Goal: Transaction & Acquisition: Obtain resource

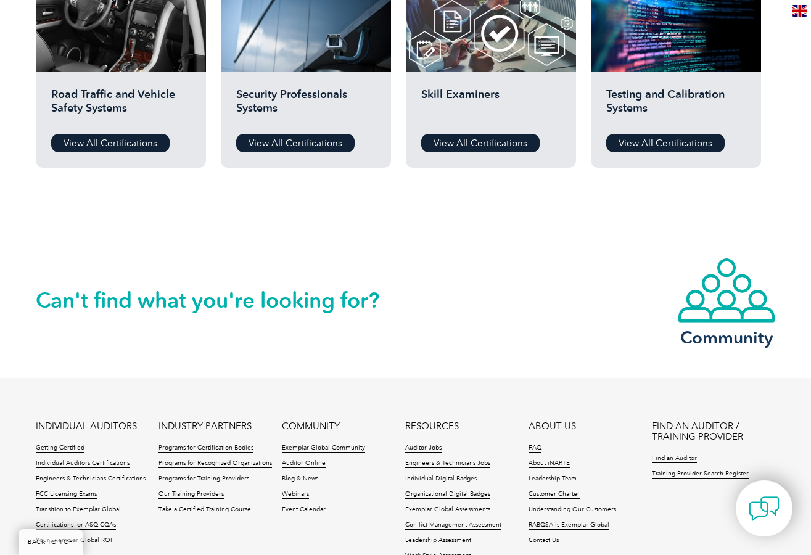
scroll to position [1130, 0]
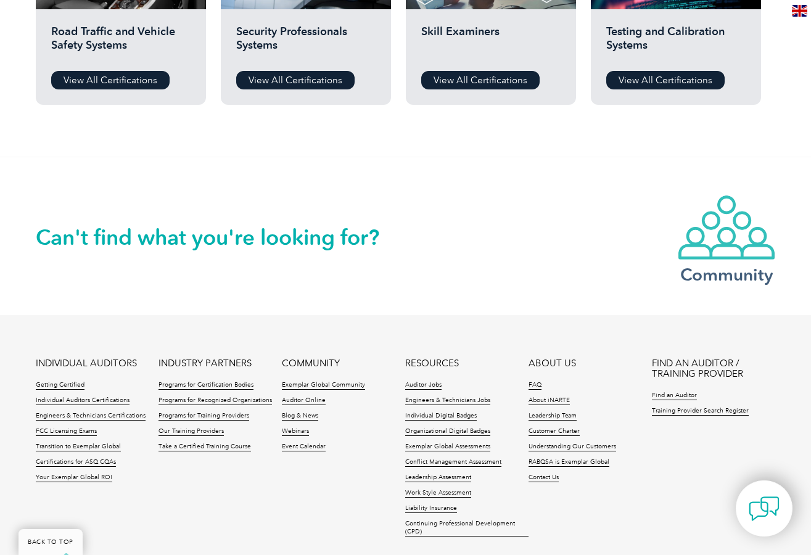
click at [743, 259] on img at bounding box center [726, 227] width 99 height 67
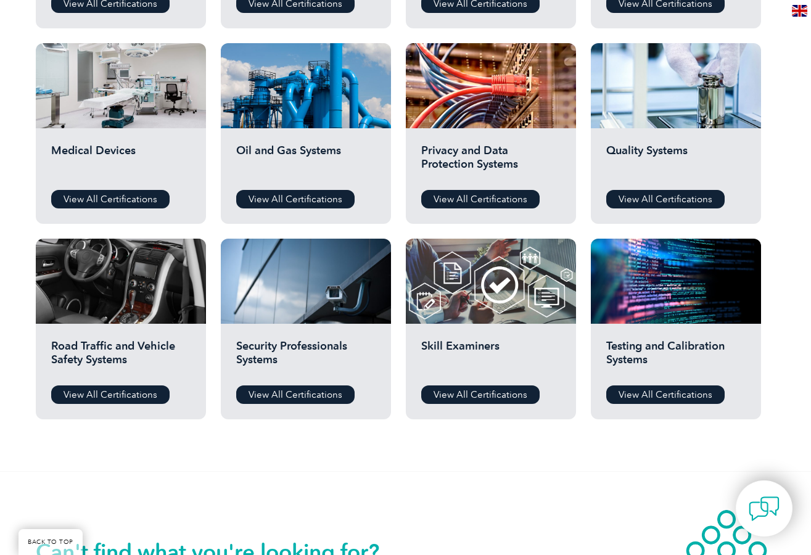
scroll to position [1048, 0]
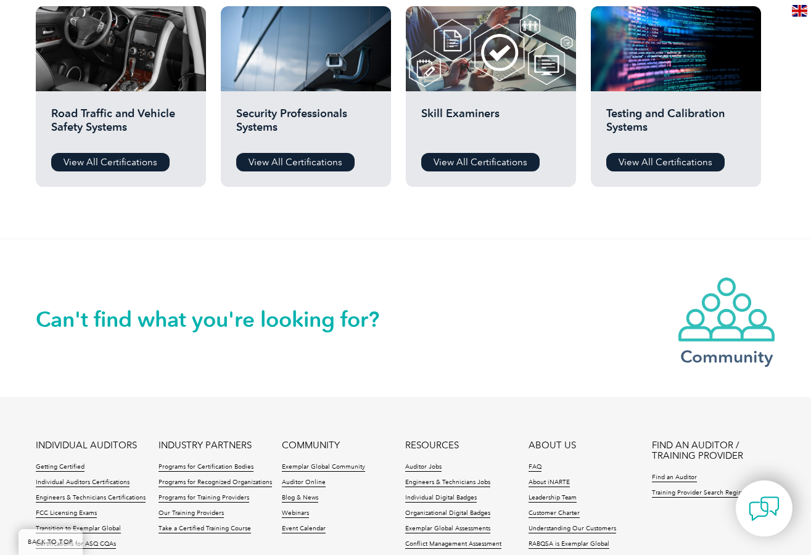
click at [747, 338] on img at bounding box center [726, 309] width 99 height 67
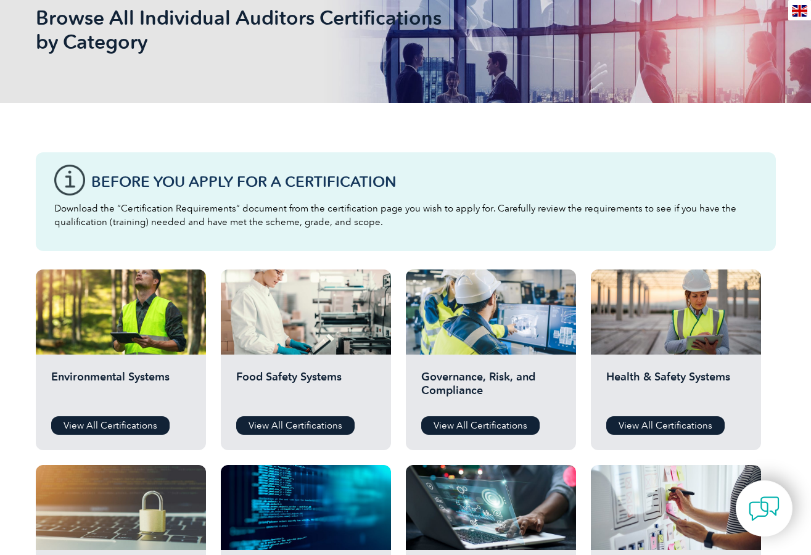
scroll to position [0, 0]
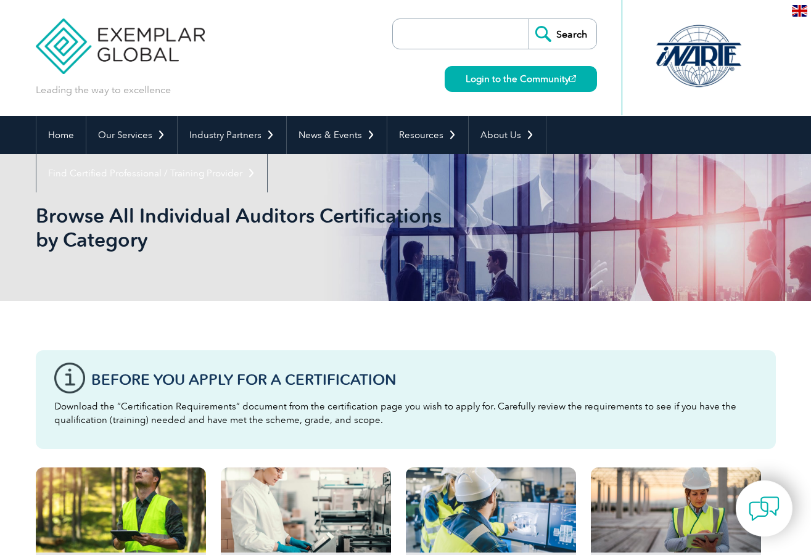
click at [689, 53] on div at bounding box center [698, 56] width 123 height 68
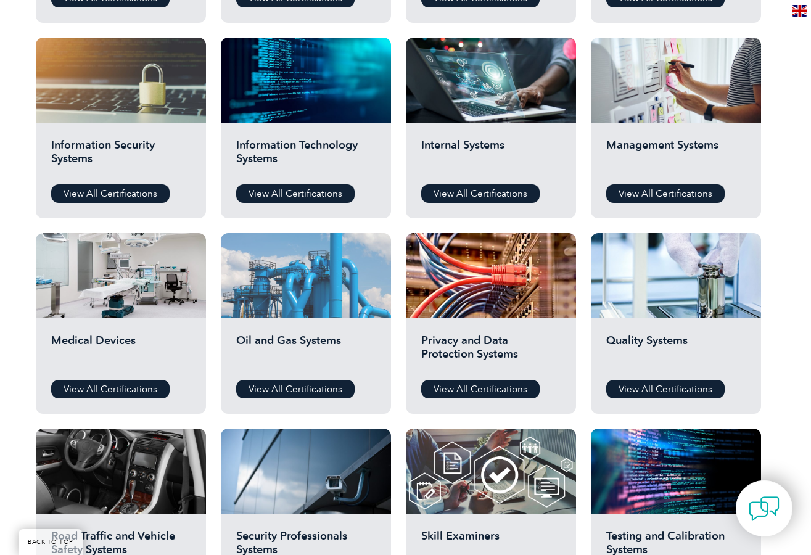
scroll to position [898, 0]
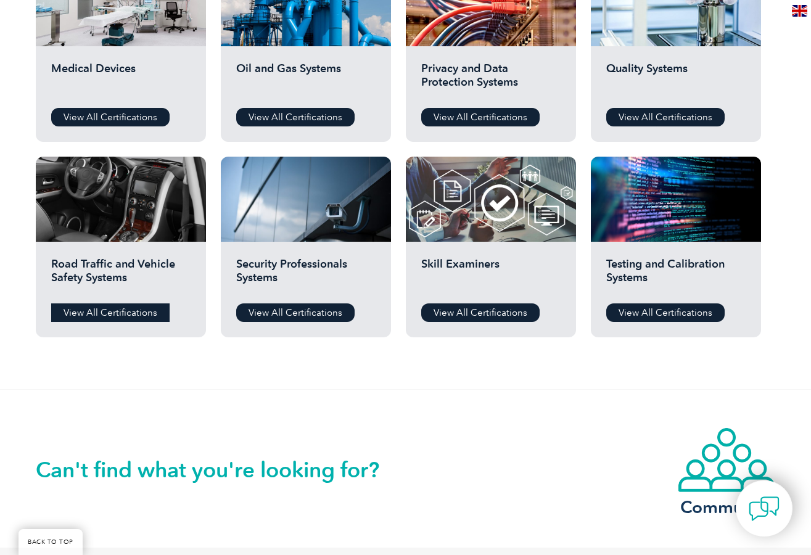
click at [114, 310] on link "View All Certifications" at bounding box center [110, 313] width 118 height 19
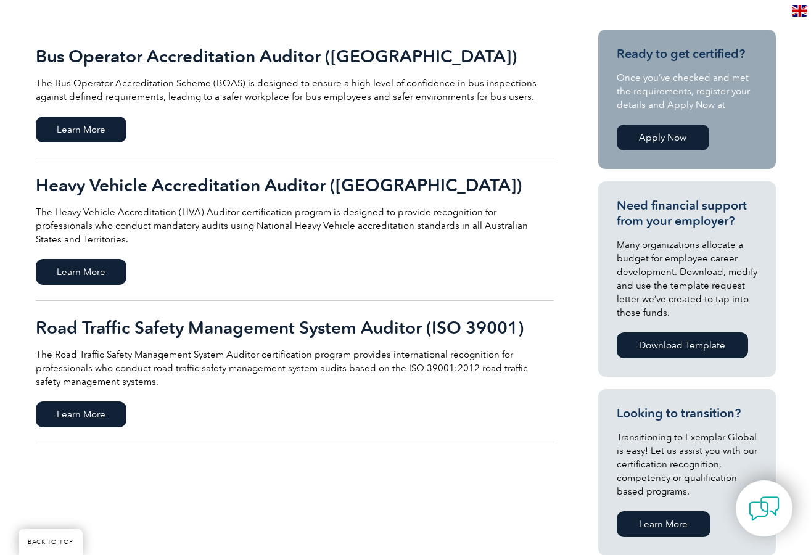
scroll to position [337, 0]
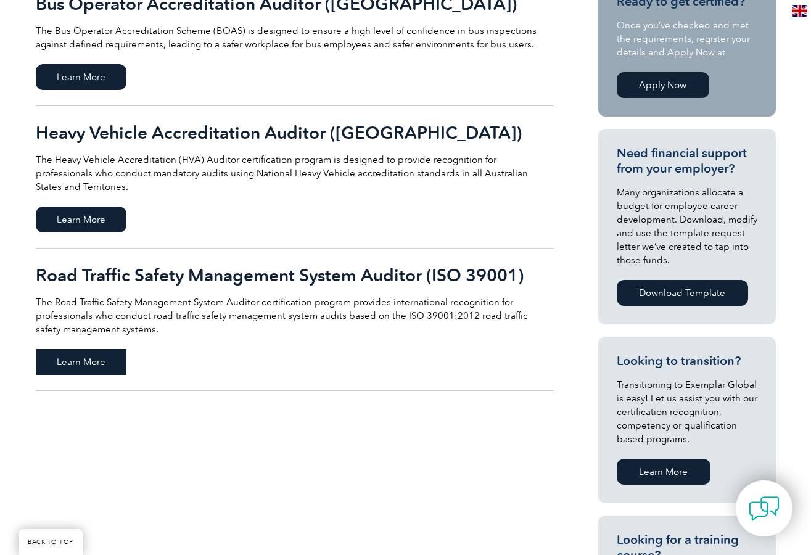
click at [104, 352] on span "Learn More" at bounding box center [81, 362] width 91 height 26
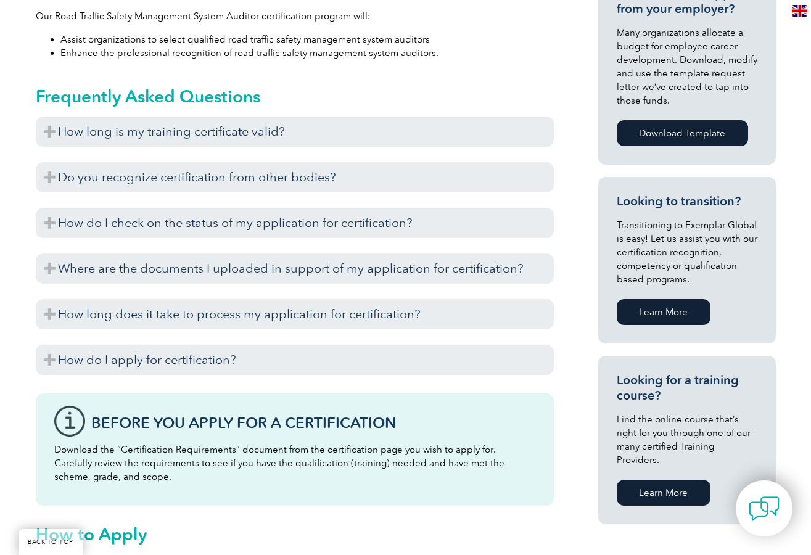
scroll to position [249, 0]
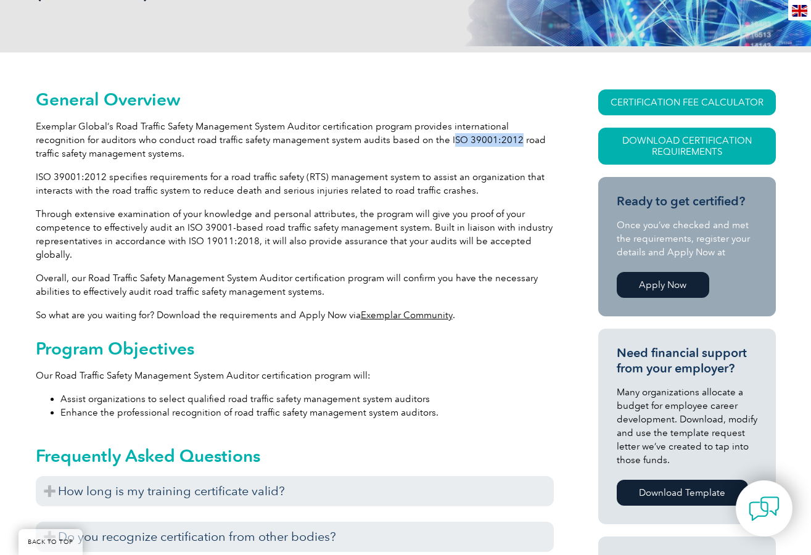
drag, startPoint x: 395, startPoint y: 141, endPoint x: 461, endPoint y: 140, distance: 66.0
click at [462, 139] on p "Exemplar Global’s Road Traffic Safety Management System Auditor certification p…" at bounding box center [295, 140] width 518 height 41
copy p "SO 39001:2012"
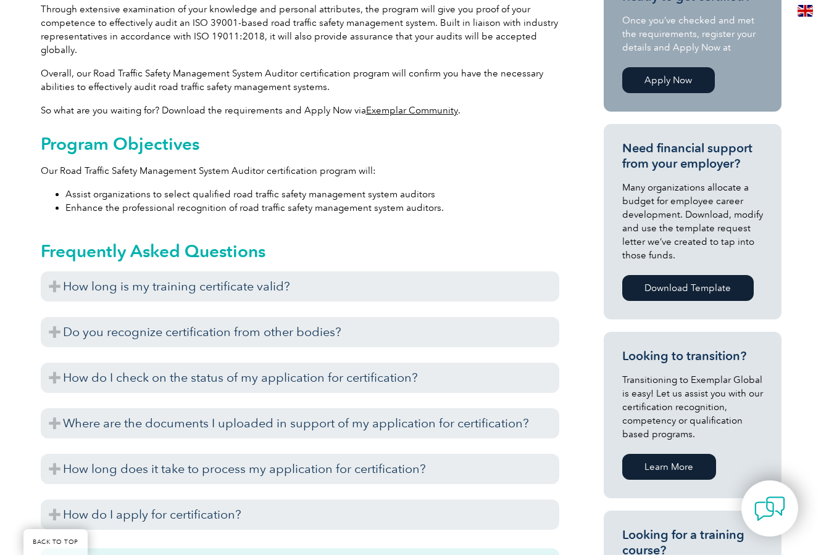
scroll to position [326, 0]
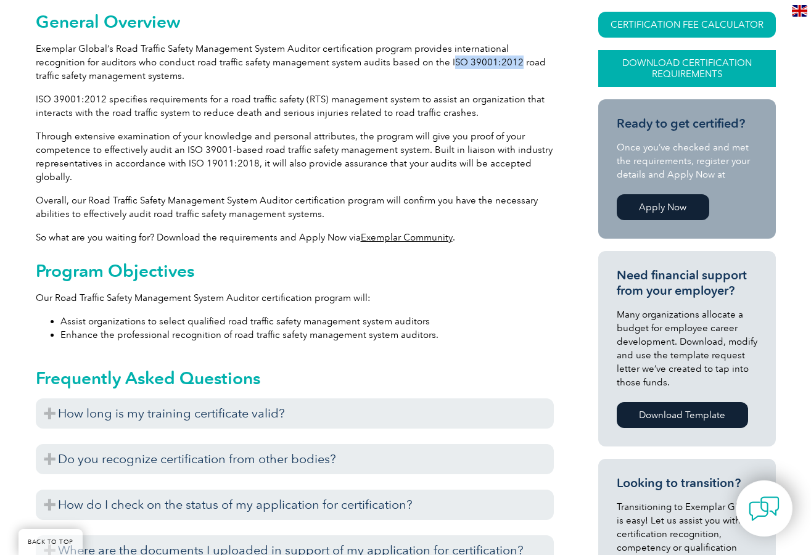
click at [652, 66] on link "Download Certification Requirements" at bounding box center [688, 68] width 178 height 37
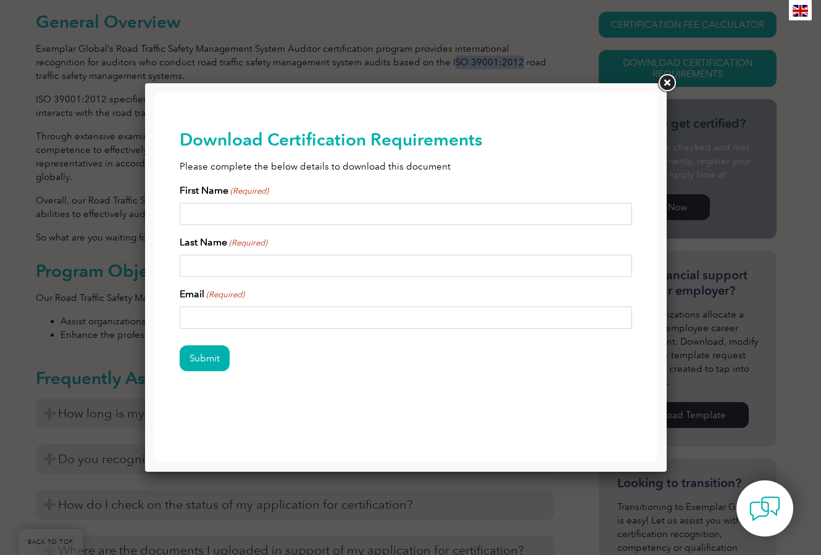
scroll to position [0, 0]
click at [614, 216] on input "First Name (Required)" at bounding box center [406, 214] width 453 height 22
type input "Peter"
type input "Redwood"
type input "pjr001@bigpond.com"
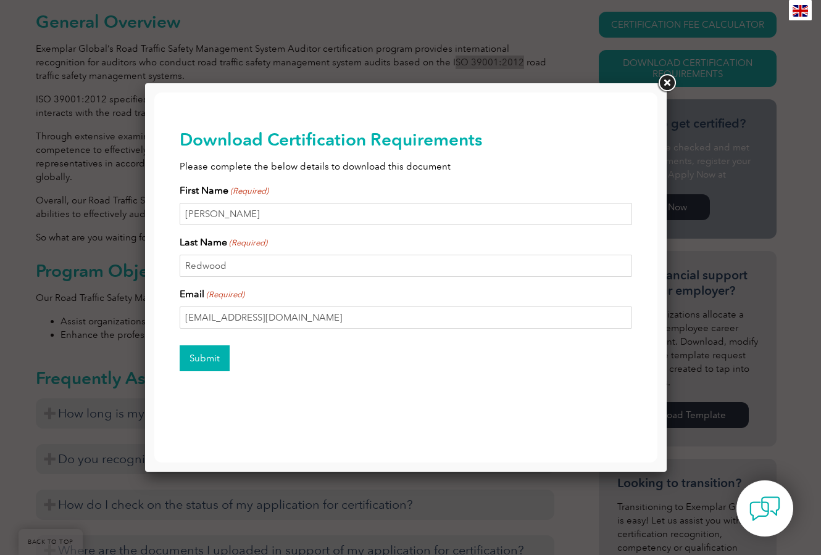
click at [209, 362] on input "Submit" at bounding box center [205, 359] width 50 height 26
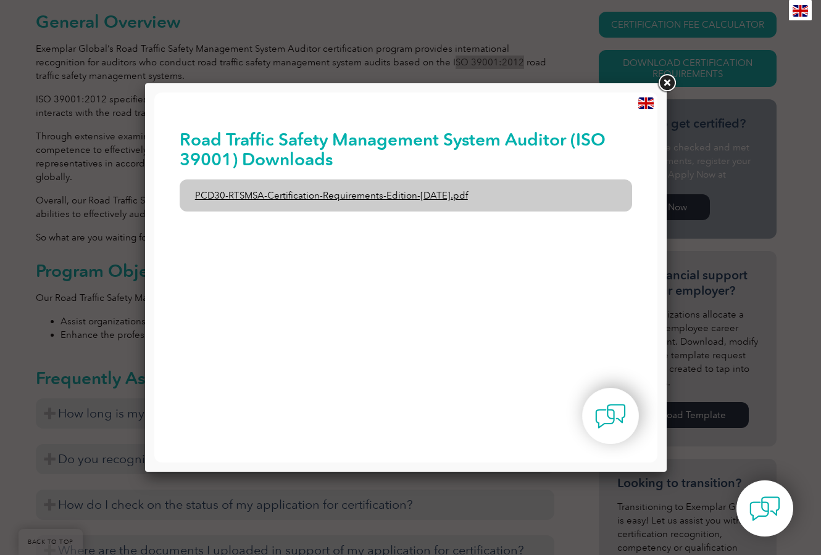
click at [270, 198] on link "PCD30-RTSMSA-Certification-Requirements-Edition-1-June-2020.pdf" at bounding box center [406, 196] width 453 height 32
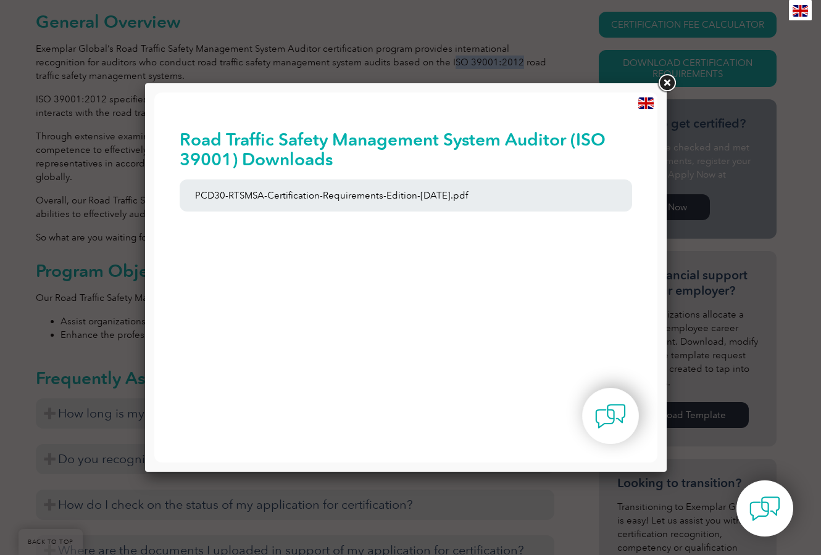
click at [658, 86] on link at bounding box center [666, 83] width 22 height 22
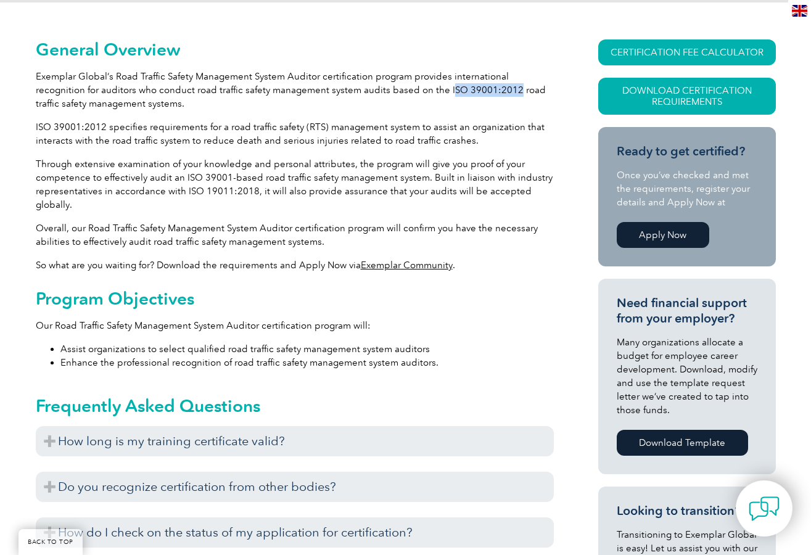
scroll to position [764, 0]
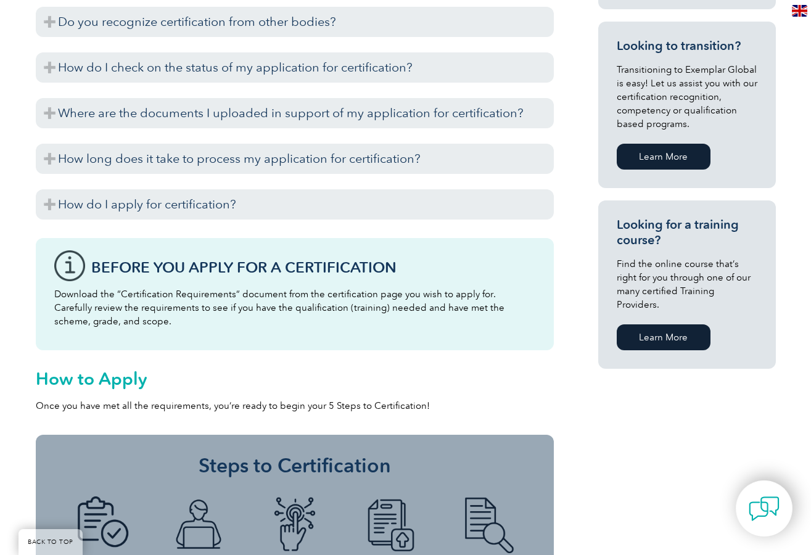
click at [660, 321] on div "Learn More" at bounding box center [664, 337] width 94 height 32
click at [660, 325] on link "Learn More" at bounding box center [664, 338] width 94 height 26
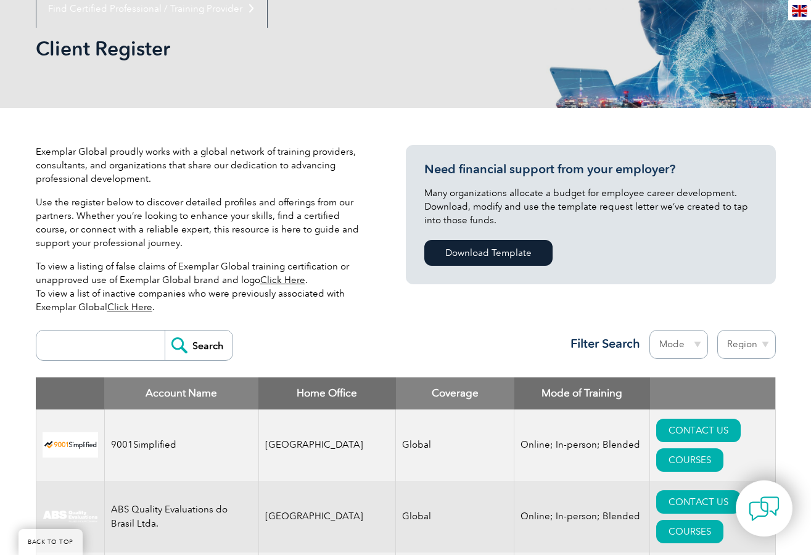
scroll to position [228, 0]
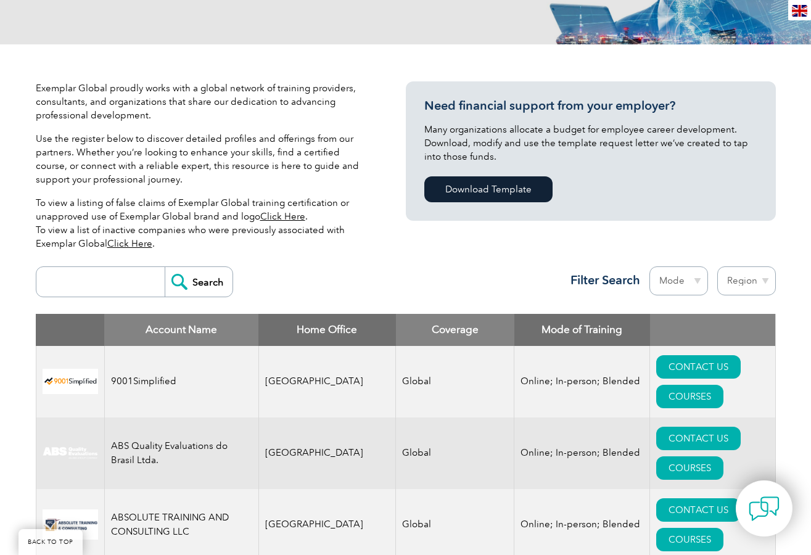
select select "Australia"
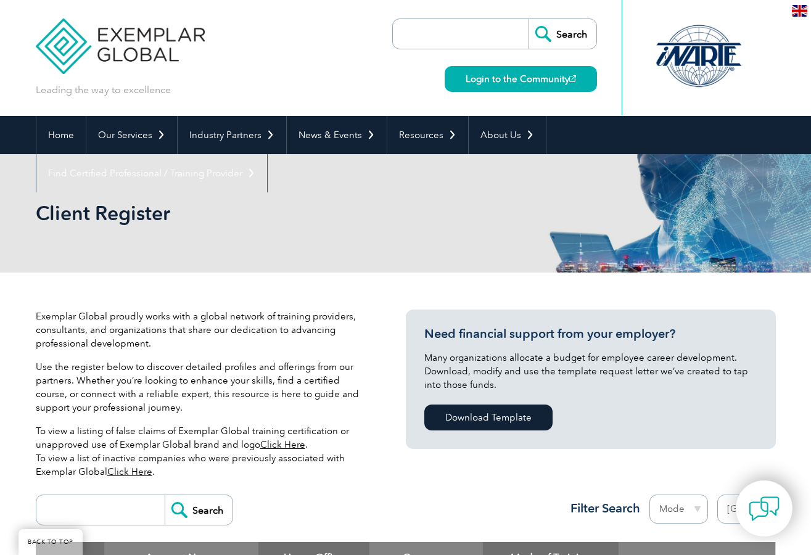
select select "[GEOGRAPHIC_DATA]"
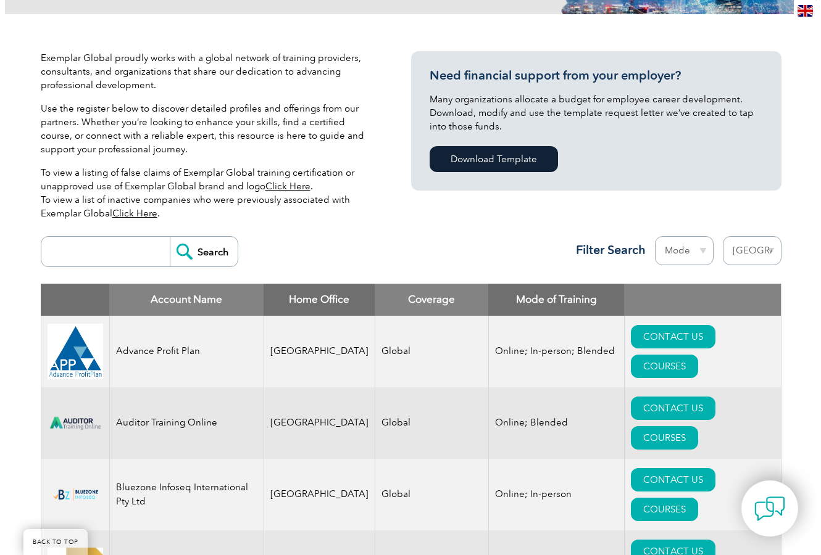
scroll to position [317, 0]
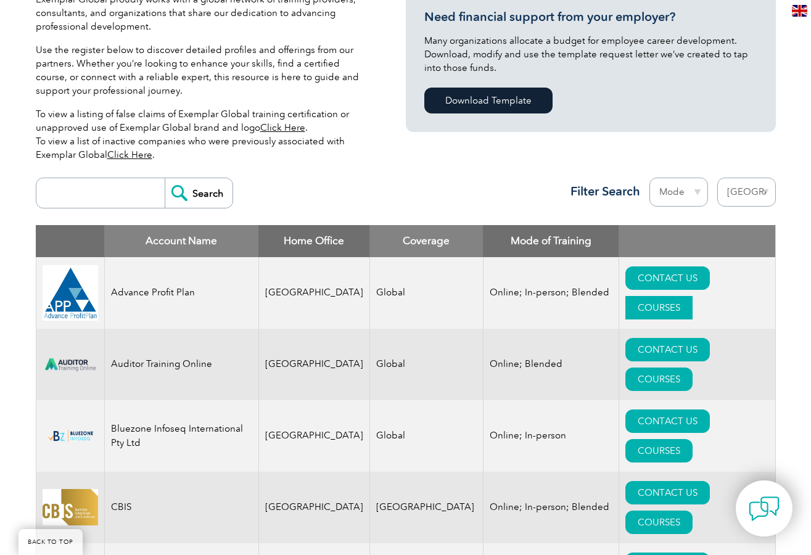
click at [693, 296] on link "COURSES" at bounding box center [659, 307] width 67 height 23
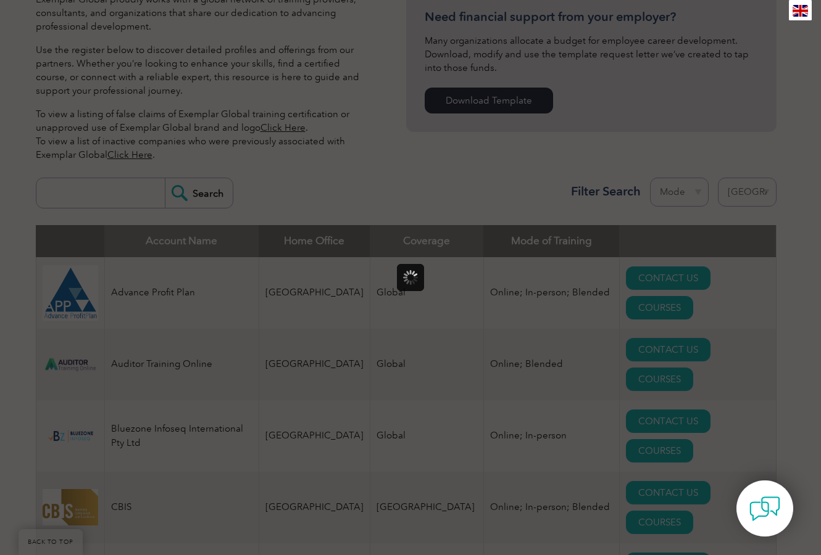
scroll to position [0, 0]
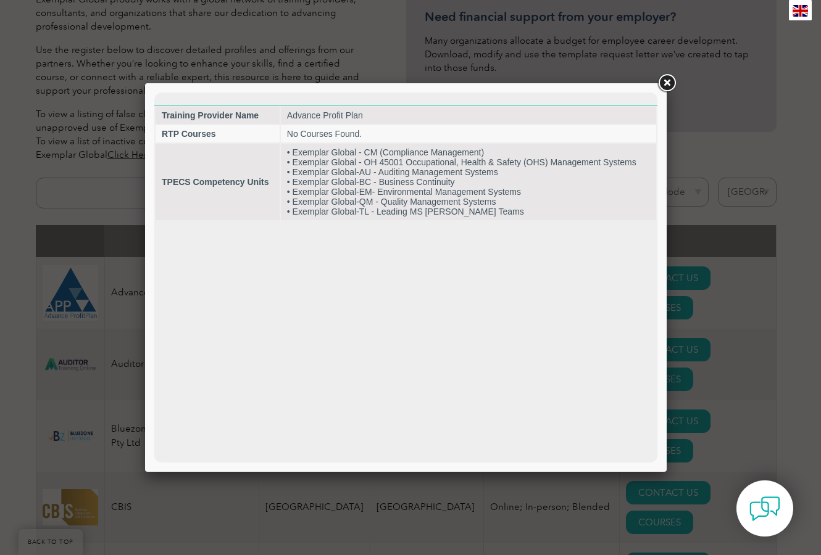
click at [668, 79] on link at bounding box center [666, 83] width 22 height 22
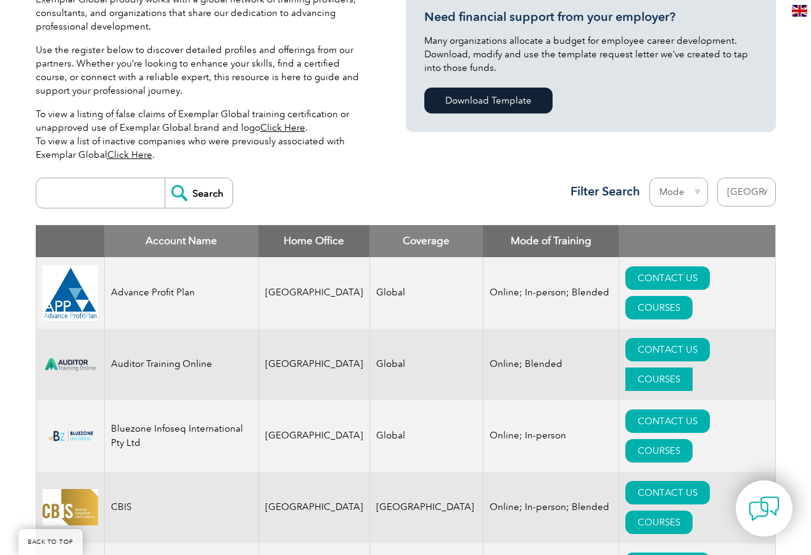
click at [693, 368] on link "COURSES" at bounding box center [659, 379] width 67 height 23
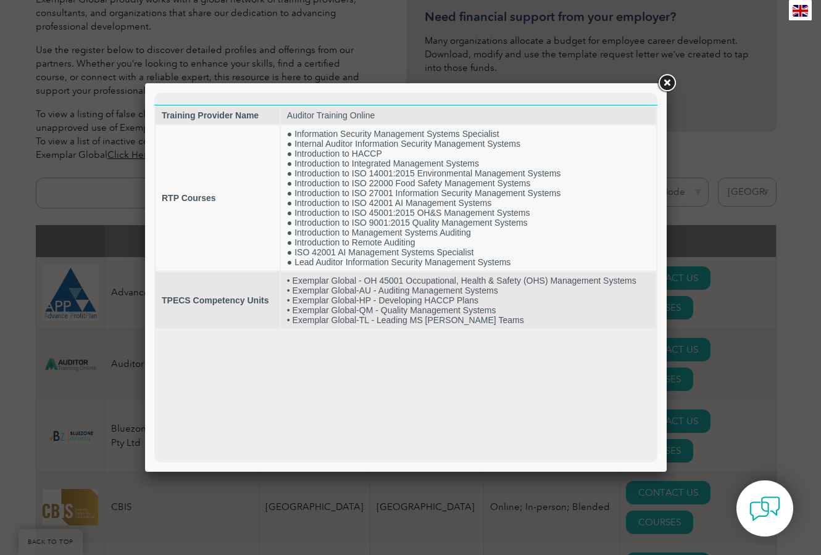
click at [671, 80] on link at bounding box center [666, 83] width 22 height 22
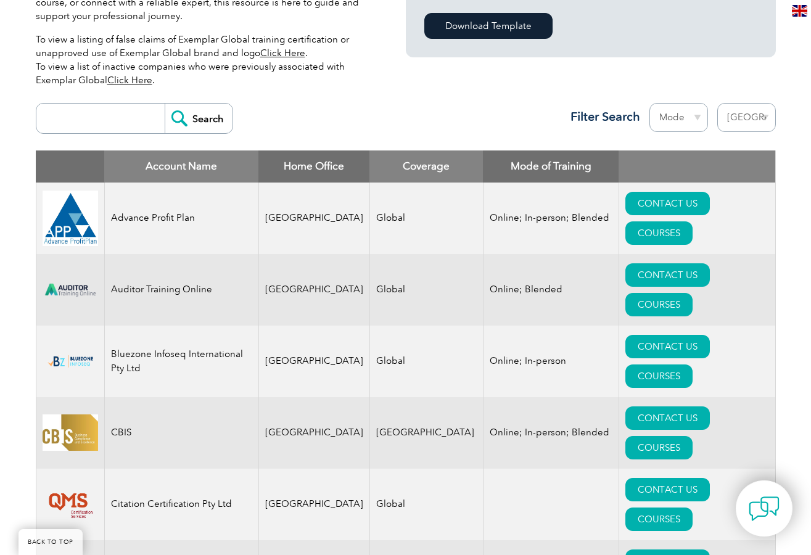
scroll to position [328, 0]
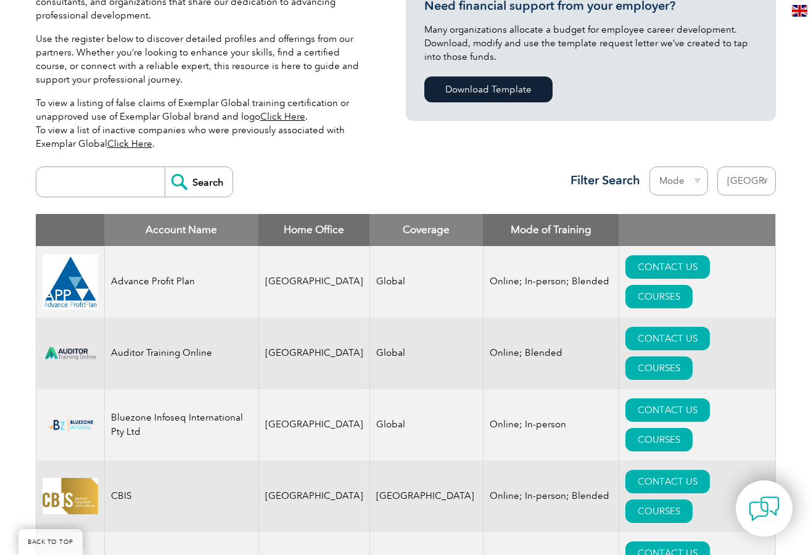
click at [115, 184] on input "search" at bounding box center [104, 182] width 122 height 30
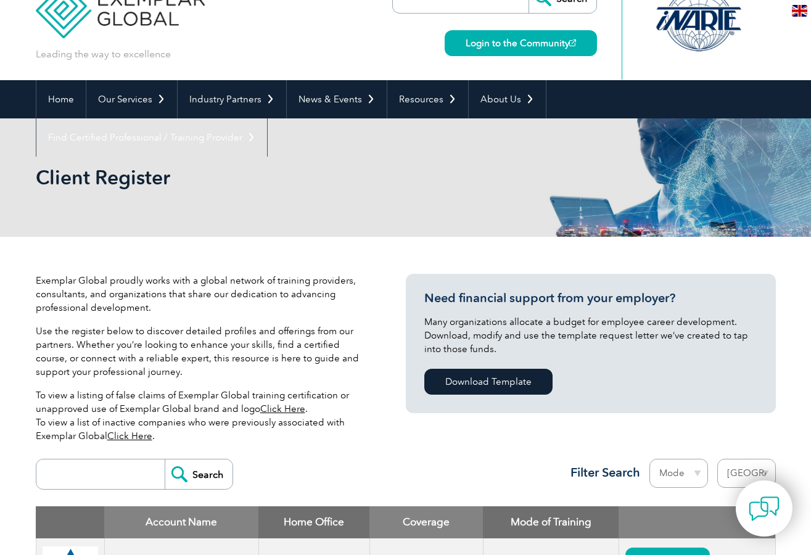
scroll to position [0, 0]
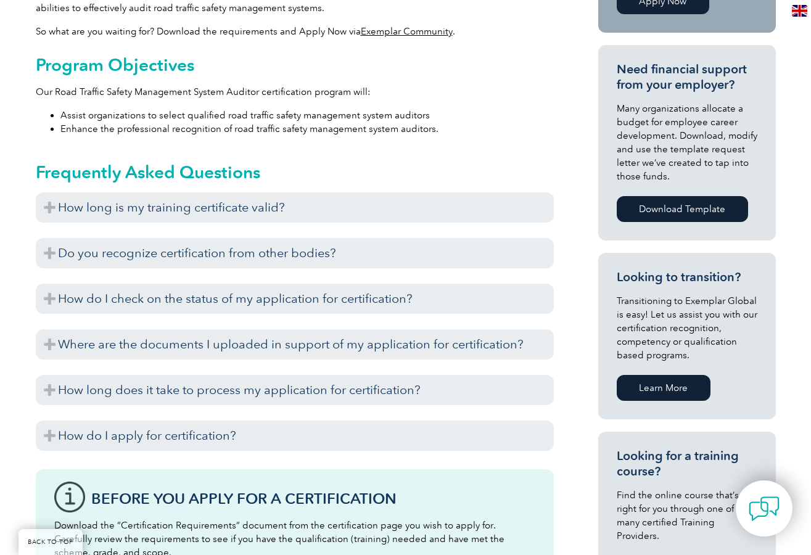
scroll to position [165, 0]
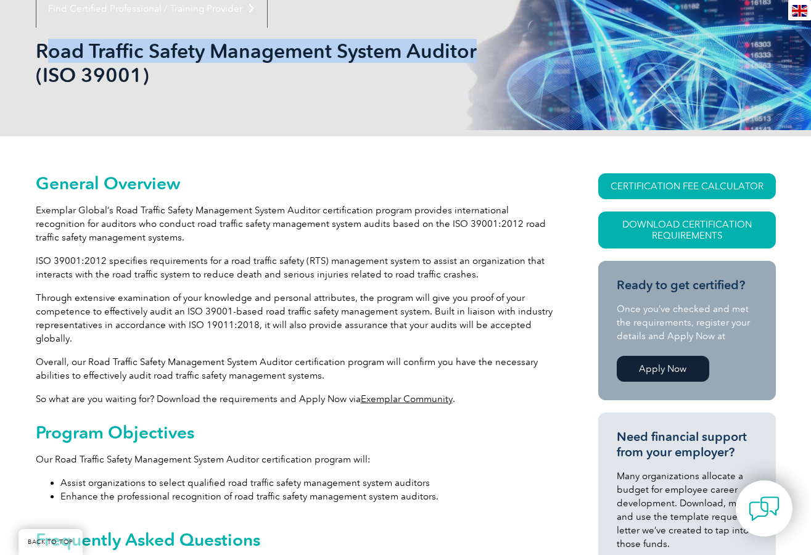
drag, startPoint x: 42, startPoint y: 52, endPoint x: 422, endPoint y: 49, distance: 380.1
click at [475, 54] on h1 "Road Traffic Safety Management System Auditor (ISO 39001)" at bounding box center [273, 63] width 474 height 48
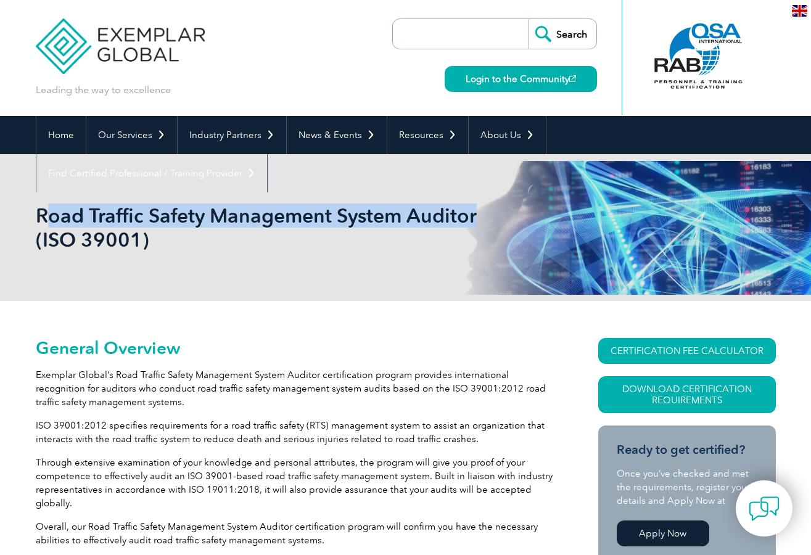
scroll to position [152, 0]
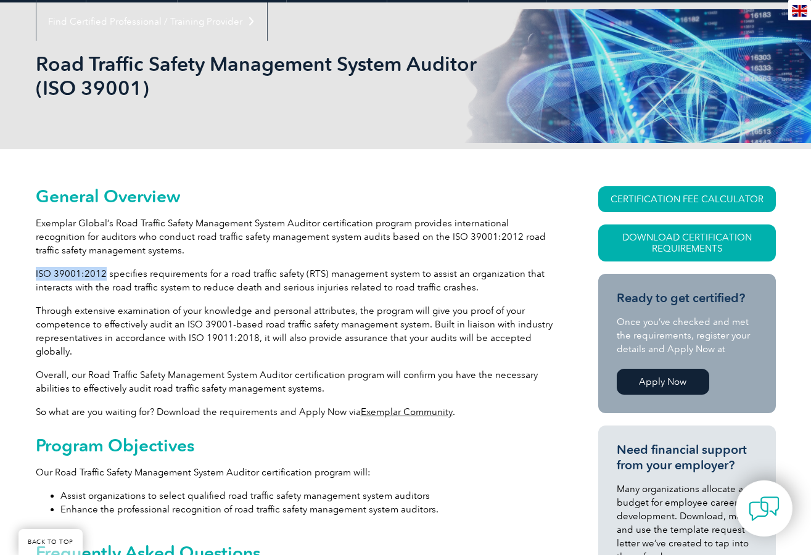
drag, startPoint x: 36, startPoint y: 273, endPoint x: 105, endPoint y: 275, distance: 69.1
click at [105, 275] on p "ISO 39001:2012 specifies requirements for a road traffic safety (RTS) managemen…" at bounding box center [295, 280] width 518 height 27
click at [201, 281] on p "ISO 39001:2012 specifies requirements for a road traffic safety (RTS) managemen…" at bounding box center [295, 280] width 518 height 27
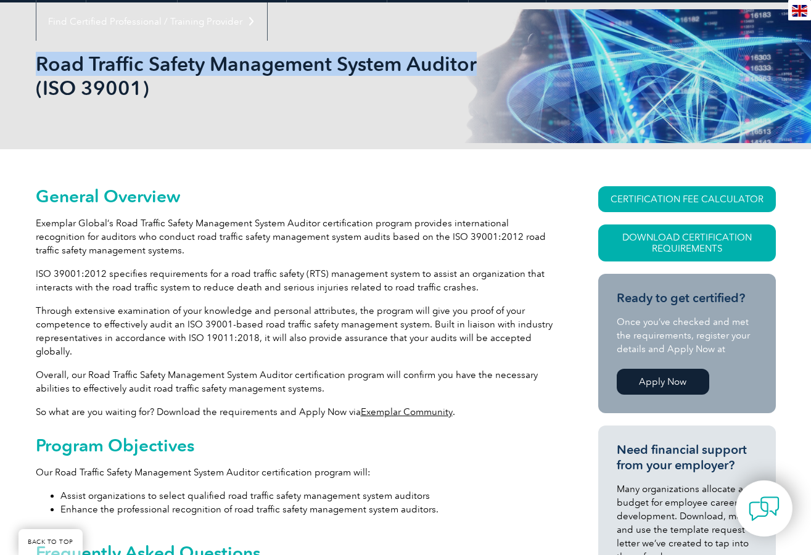
drag, startPoint x: 38, startPoint y: 64, endPoint x: 474, endPoint y: 62, distance: 436.2
click at [474, 62] on h1 "Road Traffic Safety Management System Auditor (ISO 39001)" at bounding box center [273, 76] width 474 height 48
copy h1 "Road Traffic Safety Management System Auditor"
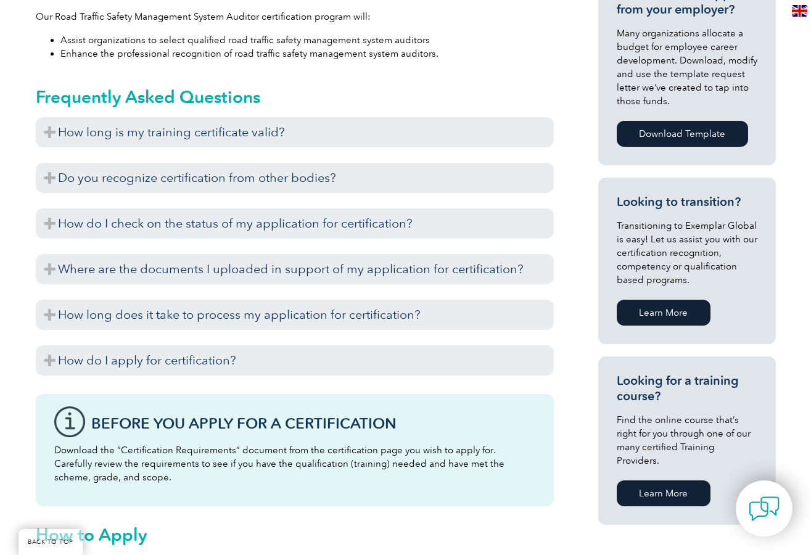
scroll to position [735, 0]
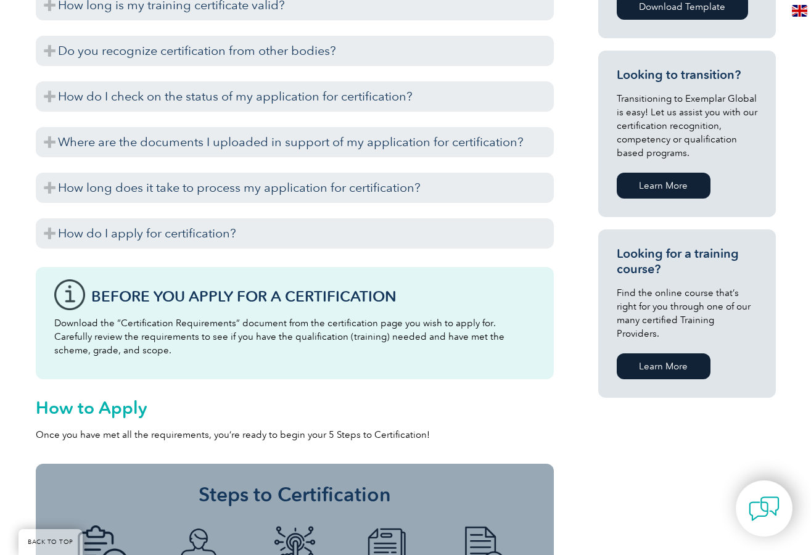
click at [637, 354] on link "Learn More" at bounding box center [664, 367] width 94 height 26
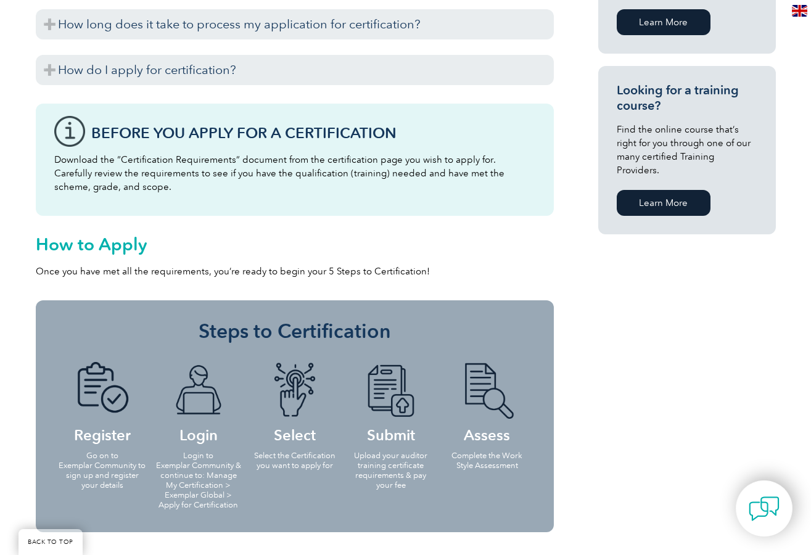
scroll to position [961, 0]
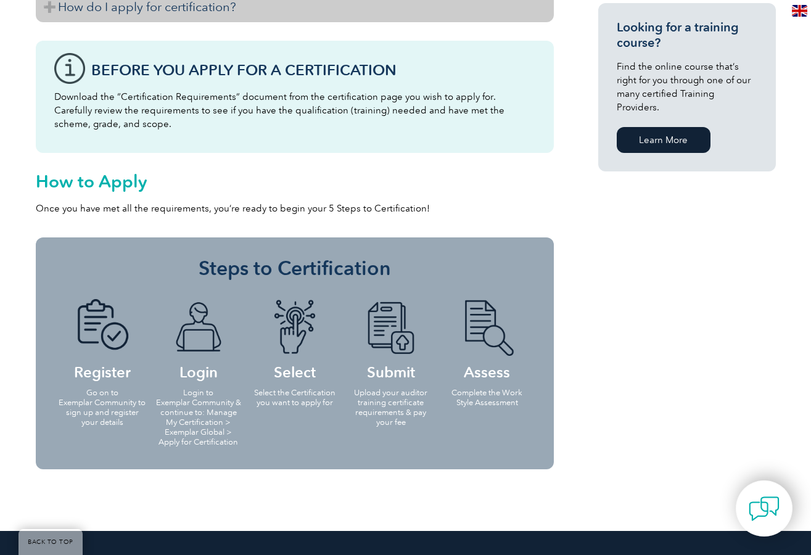
click at [200, 10] on h3 "How do I apply for certification?" at bounding box center [295, 7] width 518 height 30
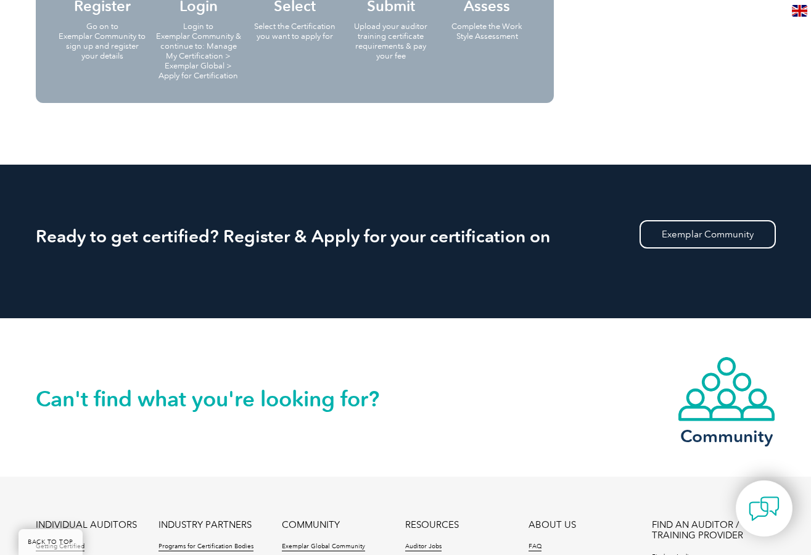
scroll to position [1901, 0]
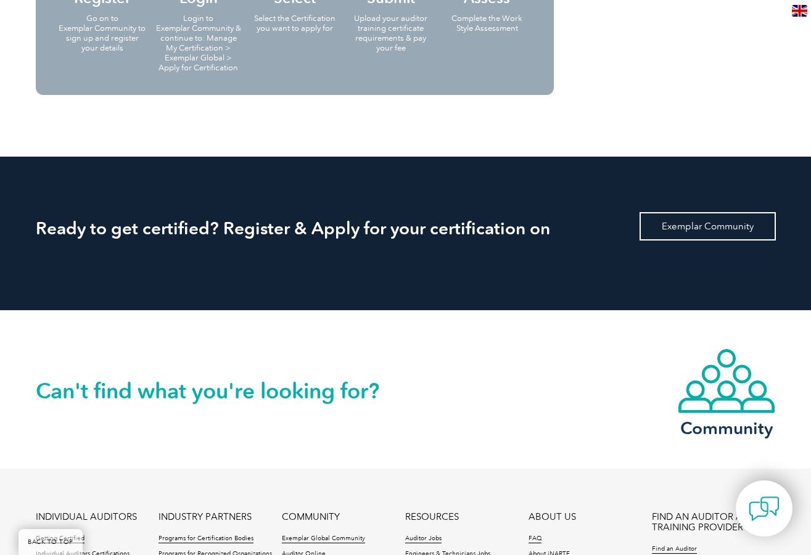
click at [722, 229] on link "Exemplar Community" at bounding box center [708, 226] width 136 height 28
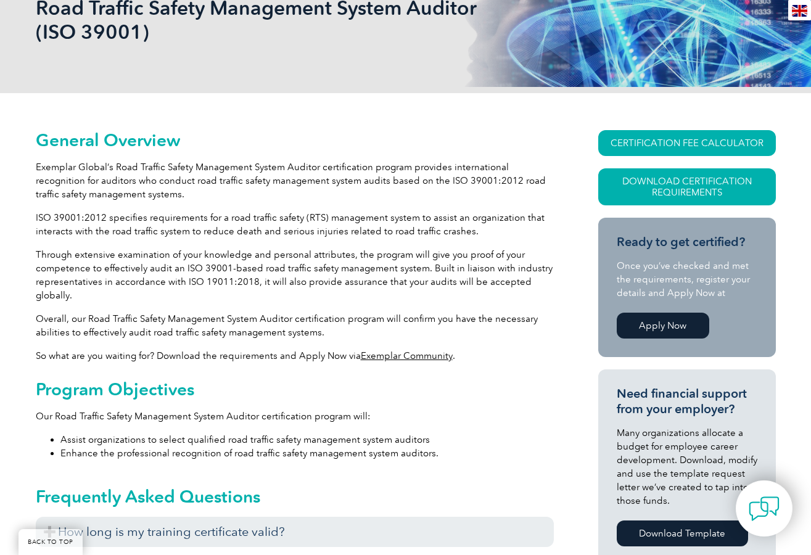
scroll to position [0, 0]
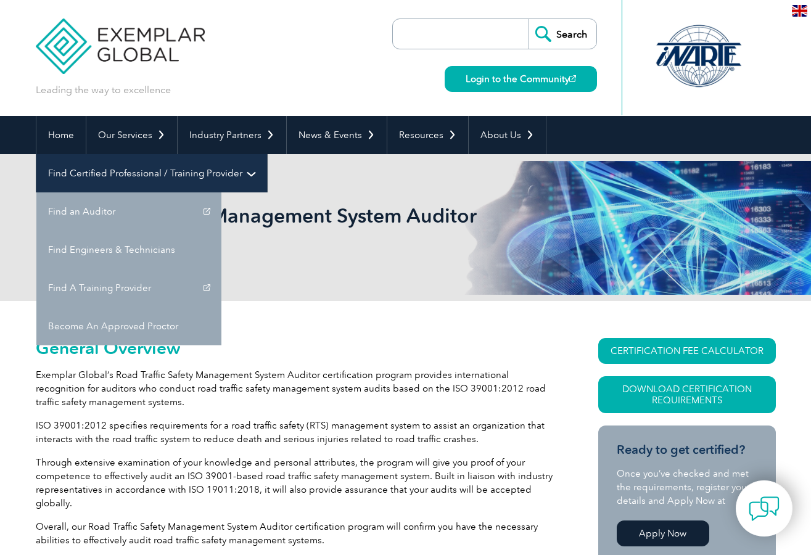
click at [267, 154] on link "Find Certified Professional / Training Provider" at bounding box center [151, 173] width 231 height 38
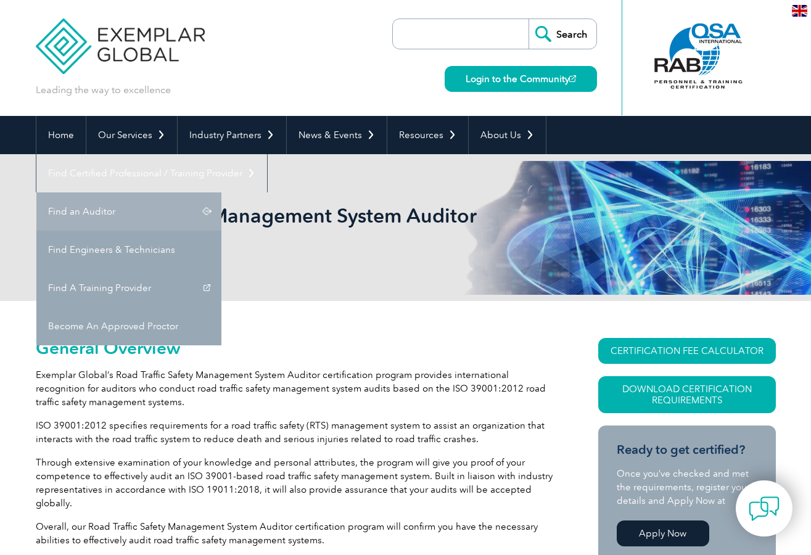
click at [222, 193] on link "Find an Auditor" at bounding box center [128, 212] width 185 height 38
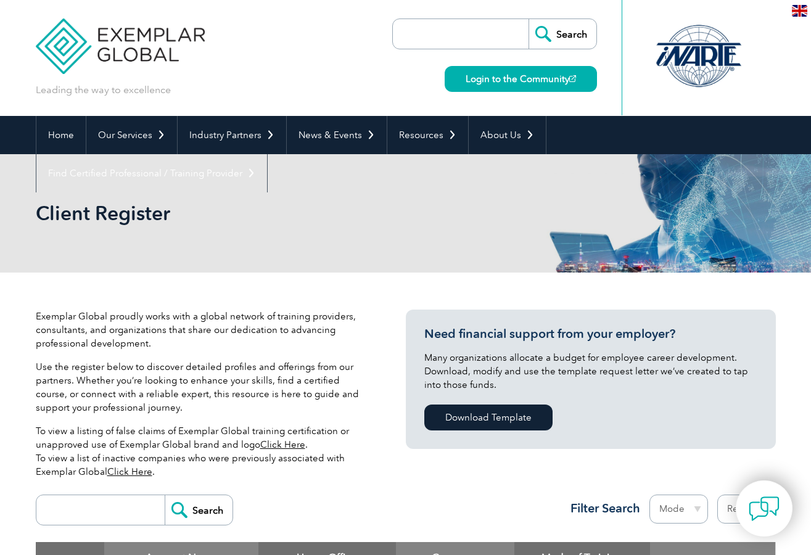
click at [97, 509] on input "search" at bounding box center [104, 510] width 122 height 30
paste input "Road Traffic Safety Management System Auditor"
type input "Road Traffic Safety Management System Auditor"
click at [207, 515] on input "Search" at bounding box center [199, 510] width 68 height 30
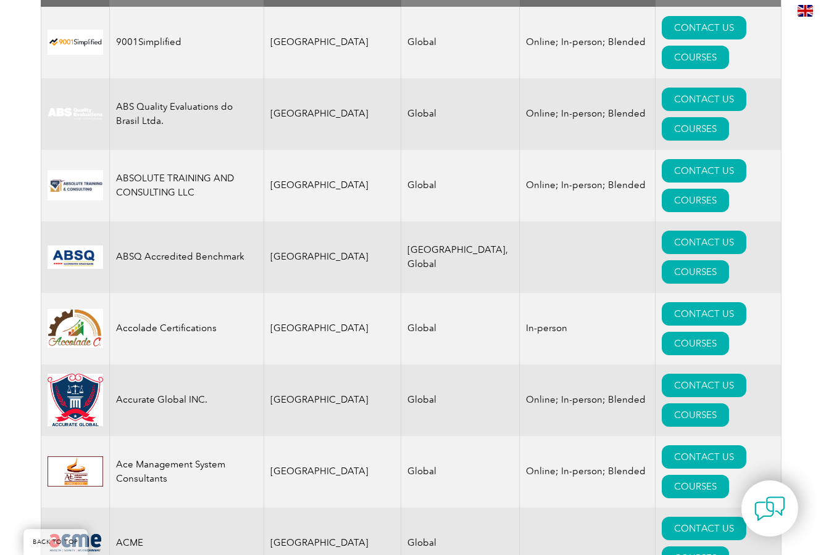
scroll to position [576, 0]
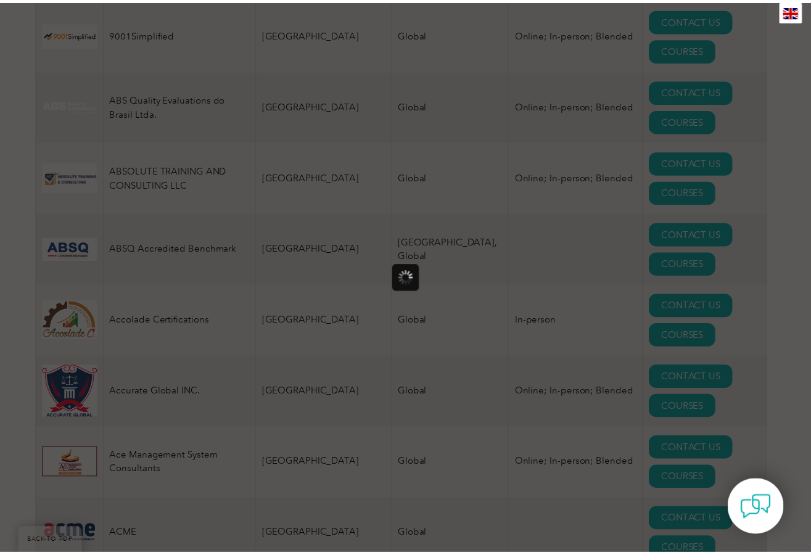
scroll to position [0, 0]
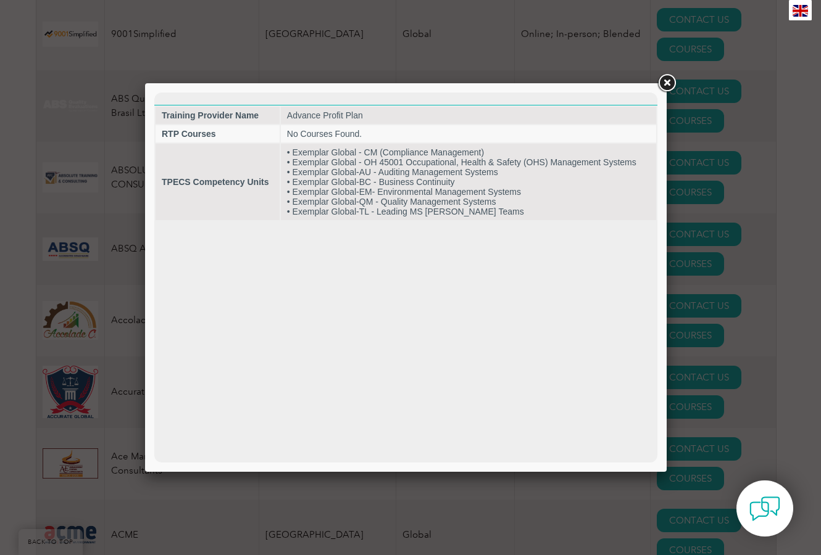
click at [665, 86] on link at bounding box center [666, 83] width 22 height 22
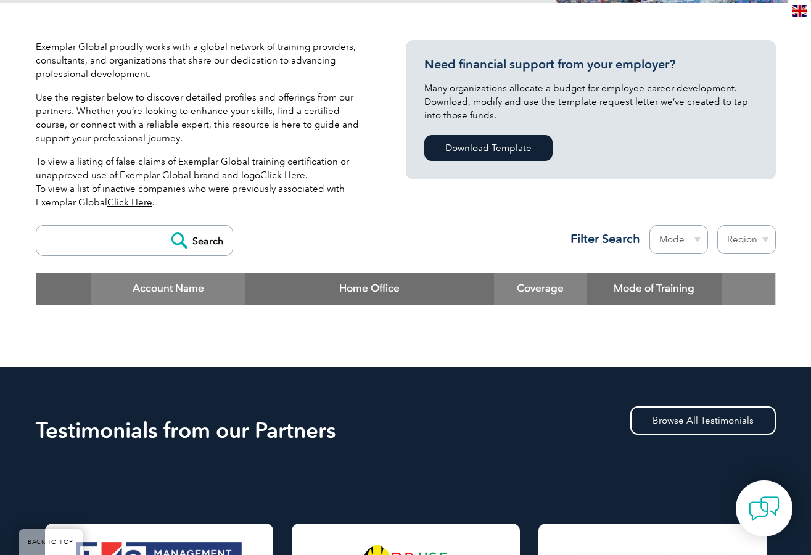
scroll to position [135, 0]
